Goal: Information Seeking & Learning: Learn about a topic

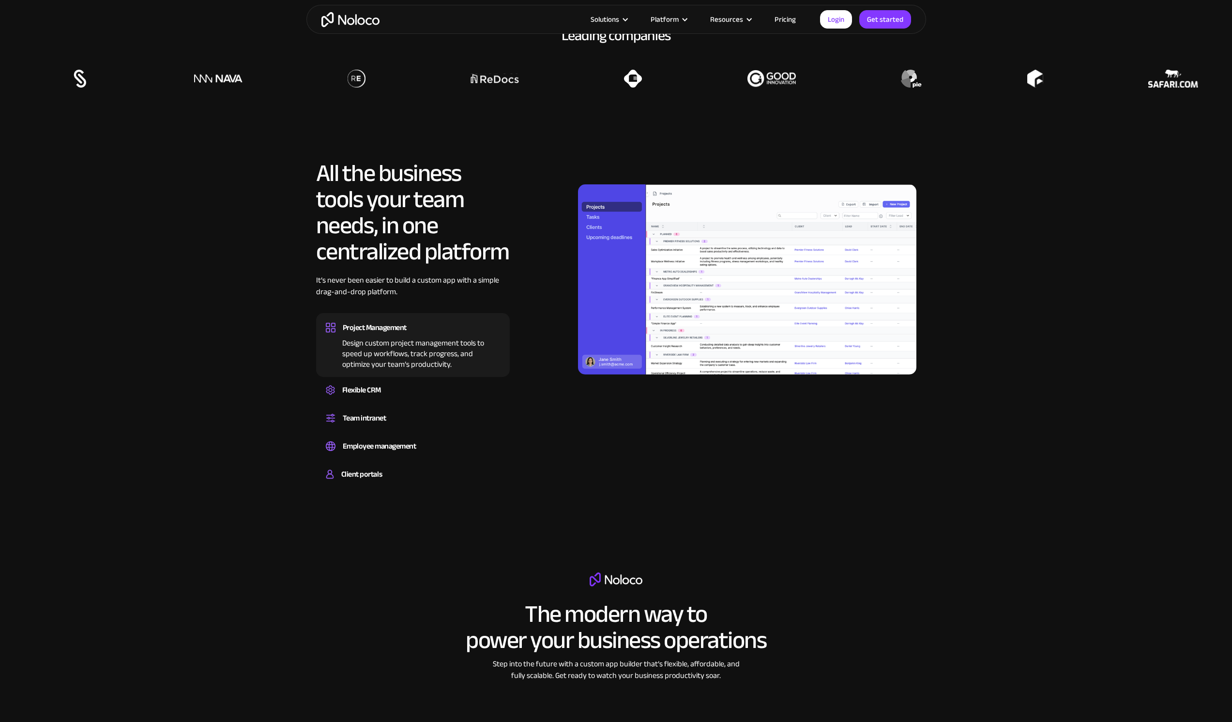
scroll to position [1123, 0]
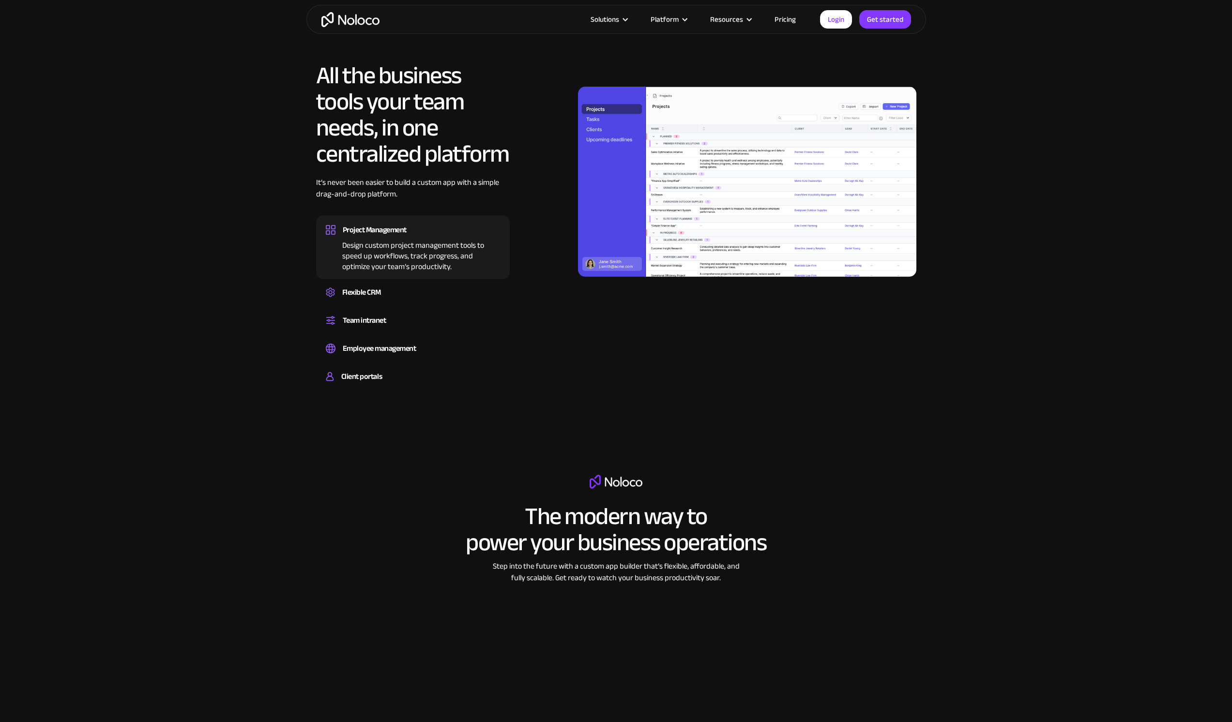
click at [598, 120] on img at bounding box center [747, 182] width 338 height 190
click at [368, 298] on div "Flexible CRM" at bounding box center [361, 292] width 39 height 15
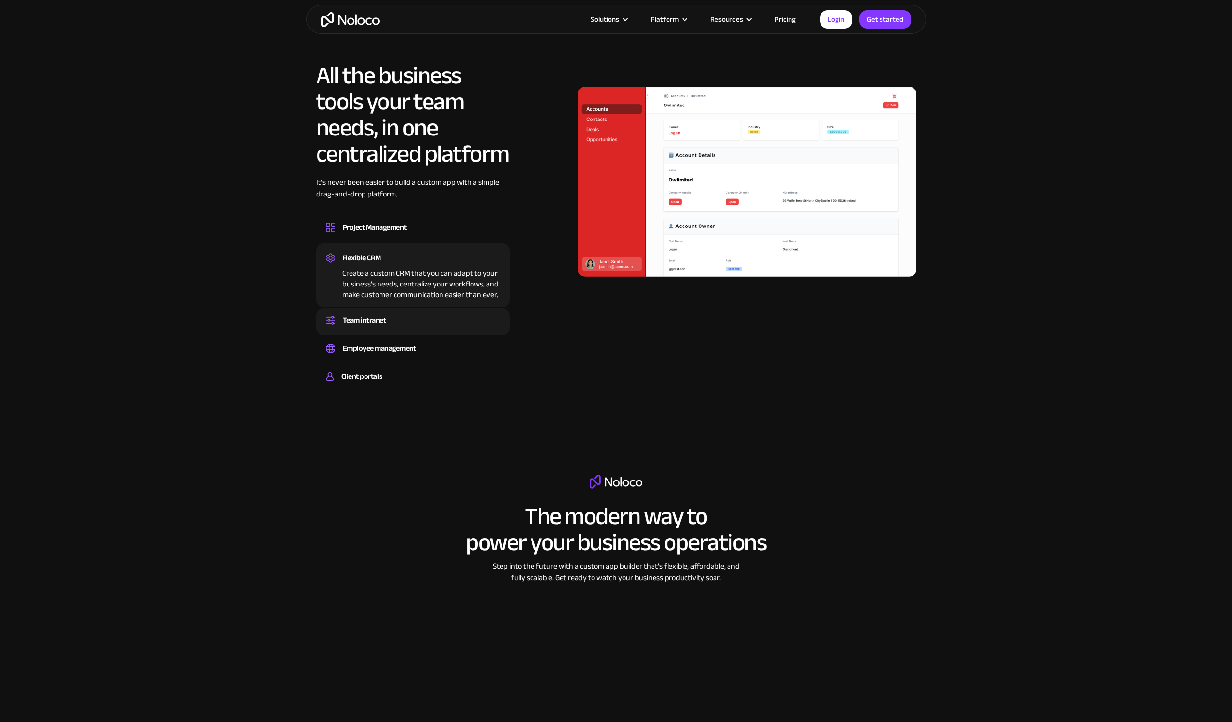
click at [374, 316] on div "Team intranet" at bounding box center [365, 320] width 44 height 15
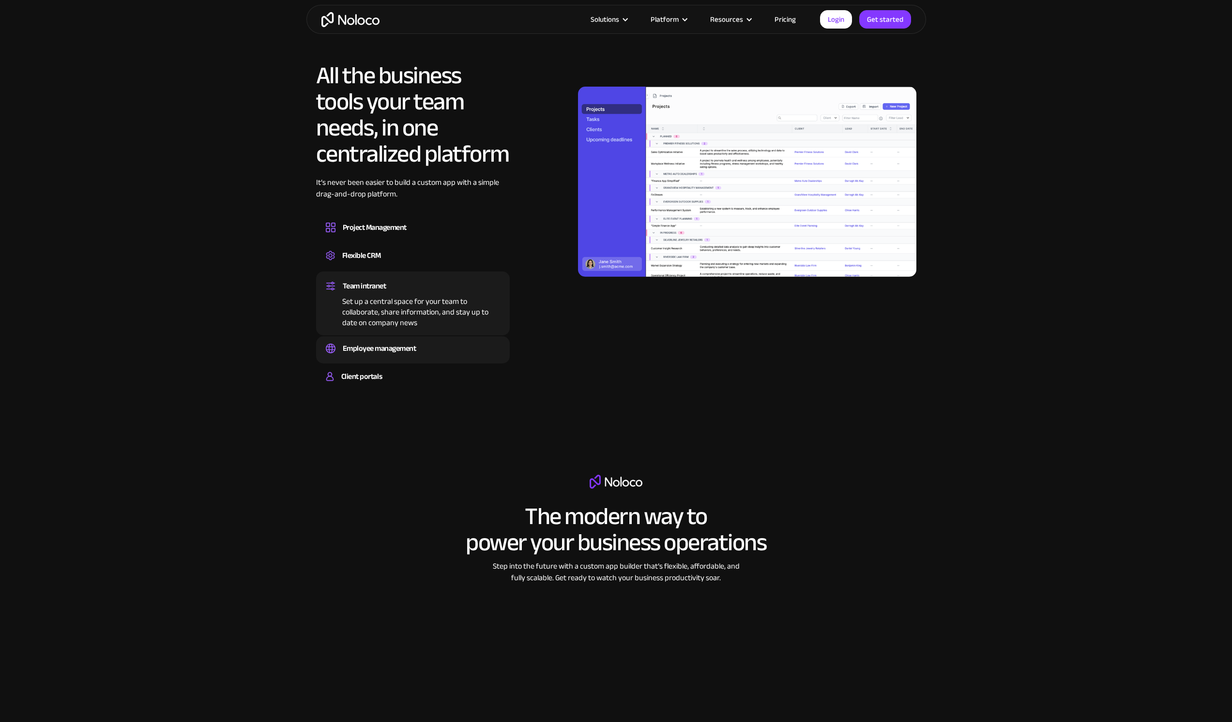
click at [388, 346] on div "Employee management" at bounding box center [380, 348] width 74 height 15
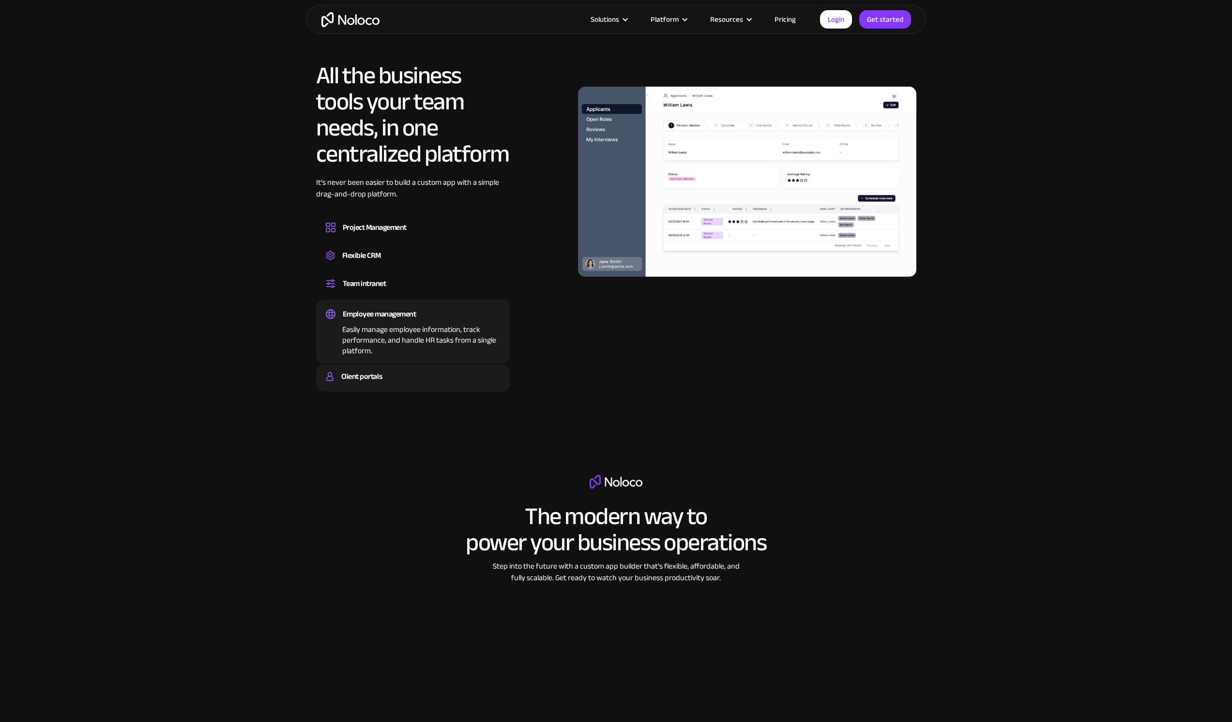
click at [379, 373] on div "Client portals" at bounding box center [361, 376] width 41 height 15
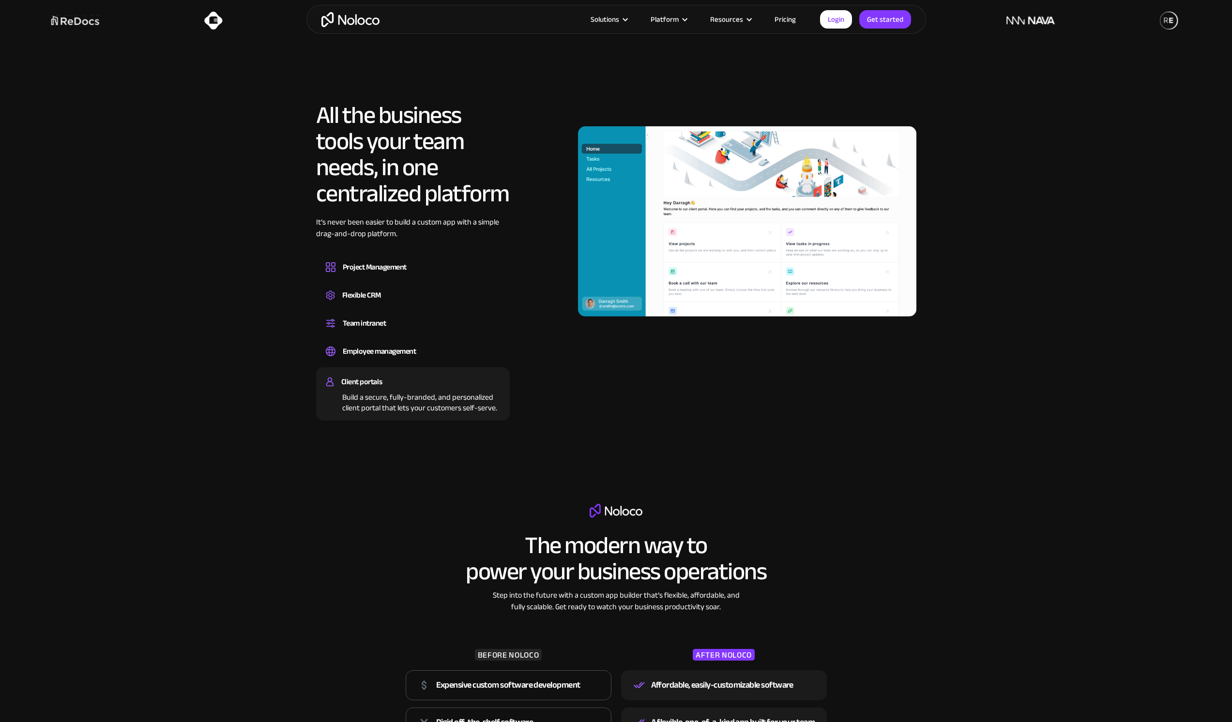
scroll to position [1137, 0]
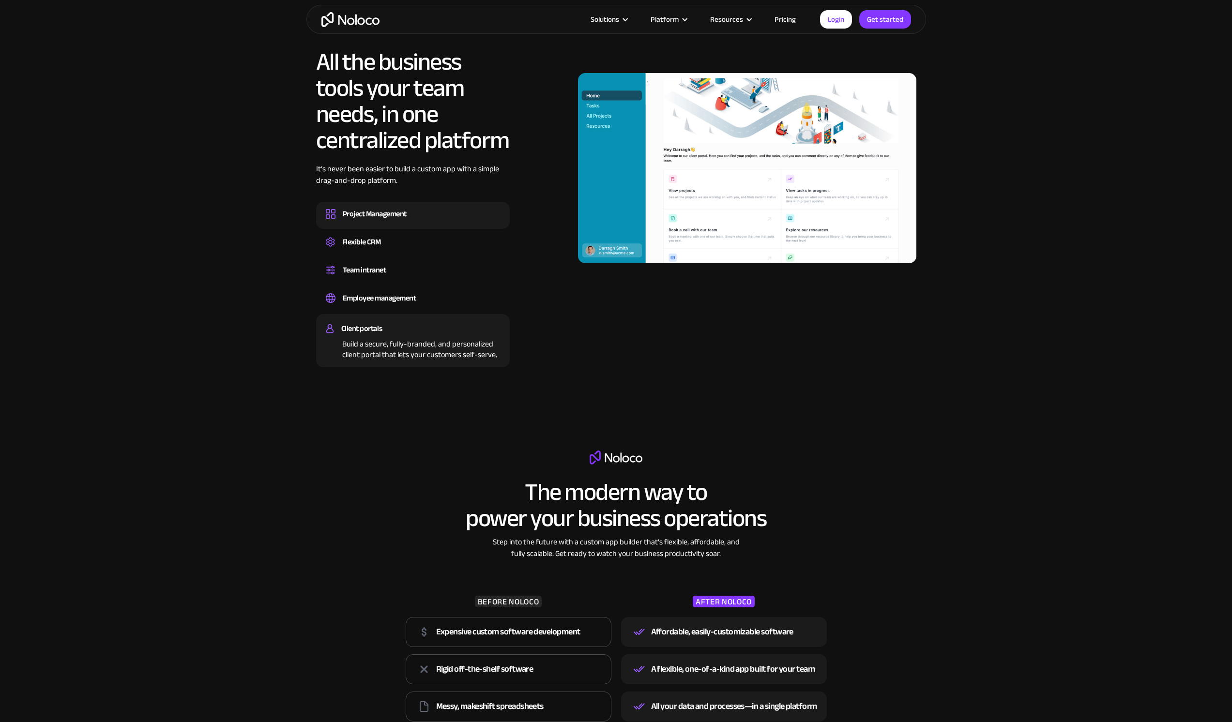
click at [382, 217] on div "Project Management" at bounding box center [375, 214] width 64 height 15
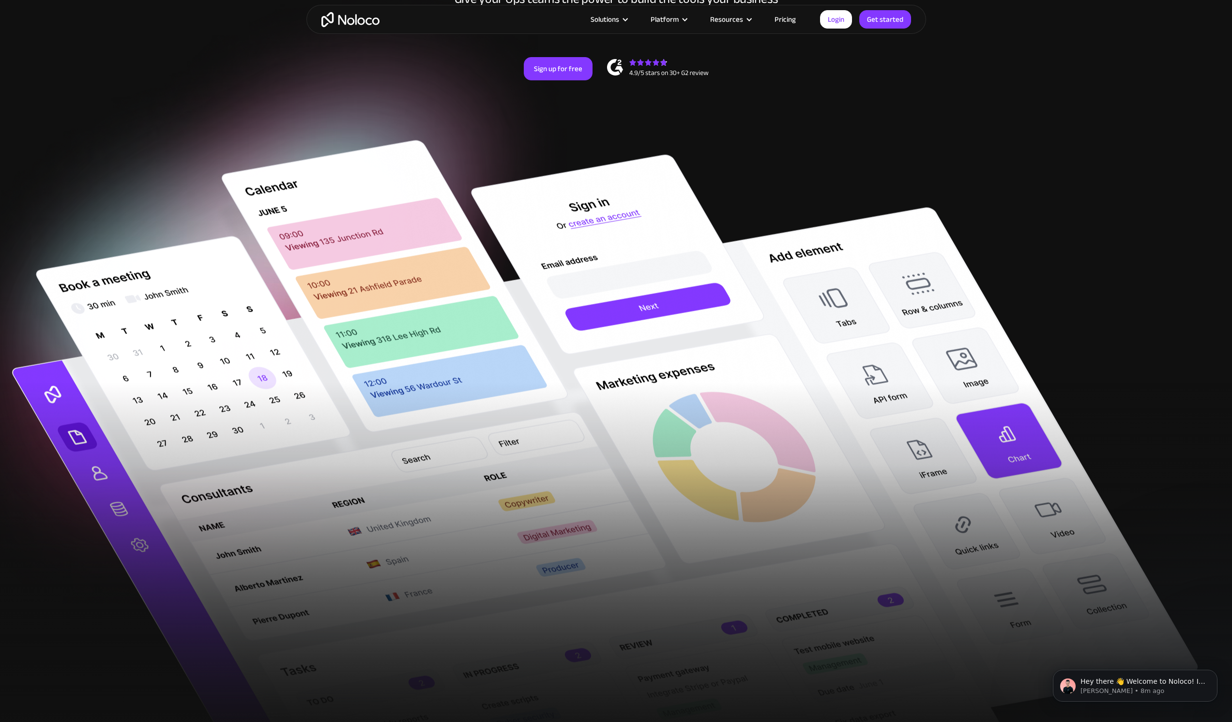
scroll to position [0, 0]
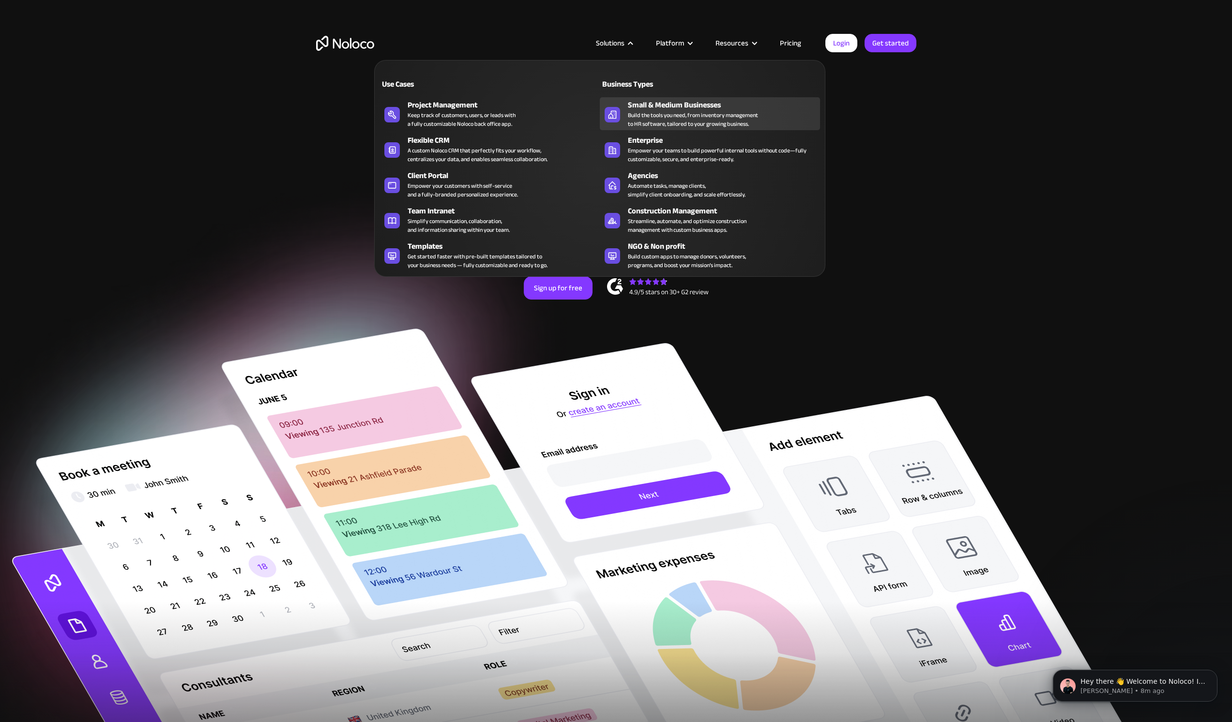
click at [655, 109] on div "Small & Medium Businesses" at bounding box center [726, 105] width 196 height 12
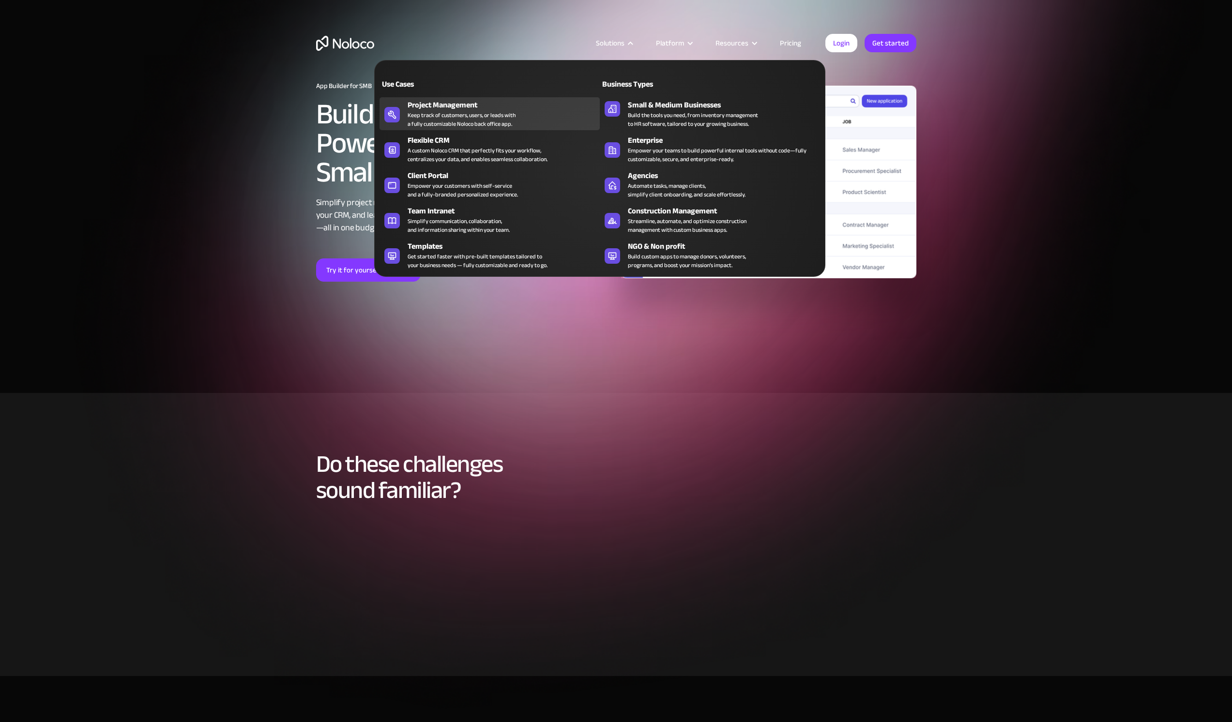
click at [496, 109] on div "Project Management" at bounding box center [505, 105] width 196 height 12
